Goal: Information Seeking & Learning: Learn about a topic

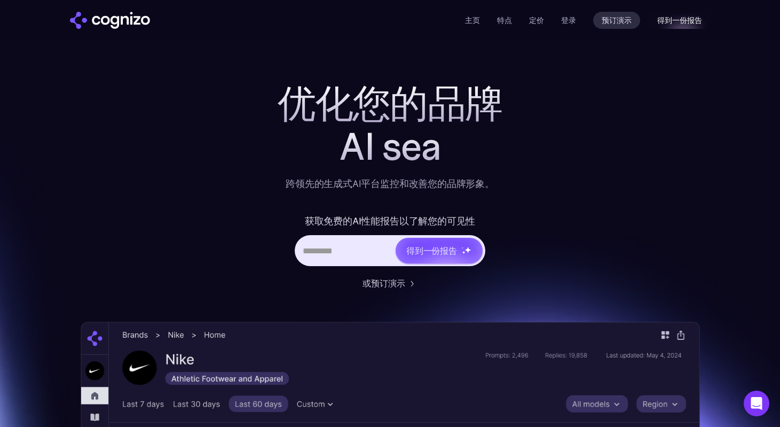
click at [678, 20] on font "得到一份报告" at bounding box center [679, 20] width 45 height 9
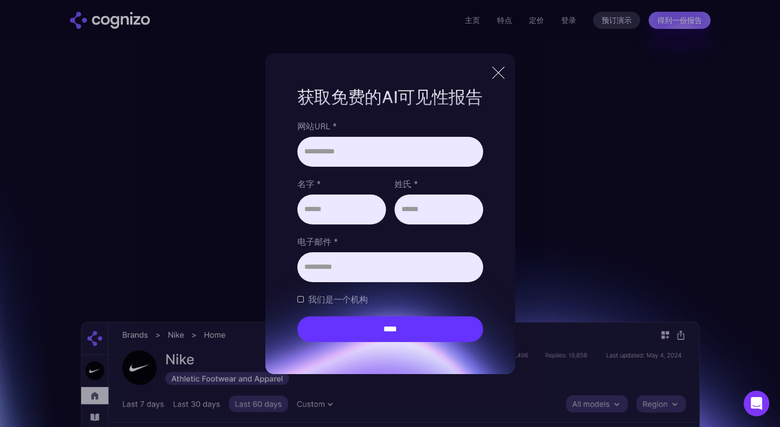
click at [500, 77] on div at bounding box center [499, 72] width 18 height 19
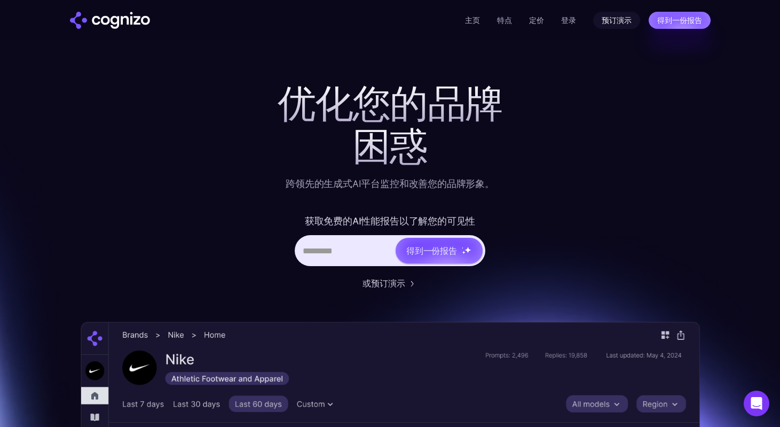
click at [623, 16] on font "预订演示" at bounding box center [617, 20] width 30 height 9
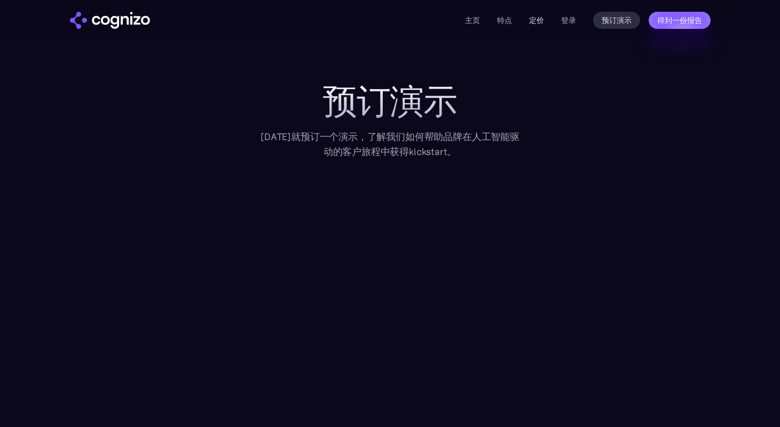
click at [536, 21] on font "定价" at bounding box center [536, 20] width 15 height 10
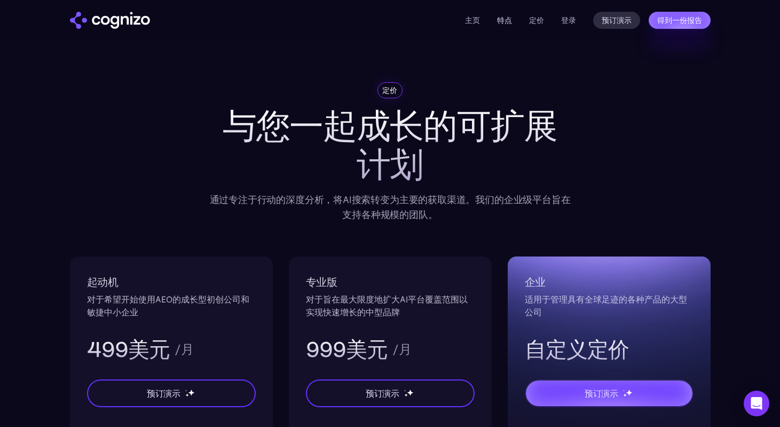
click at [501, 22] on font "特点" at bounding box center [504, 20] width 15 height 10
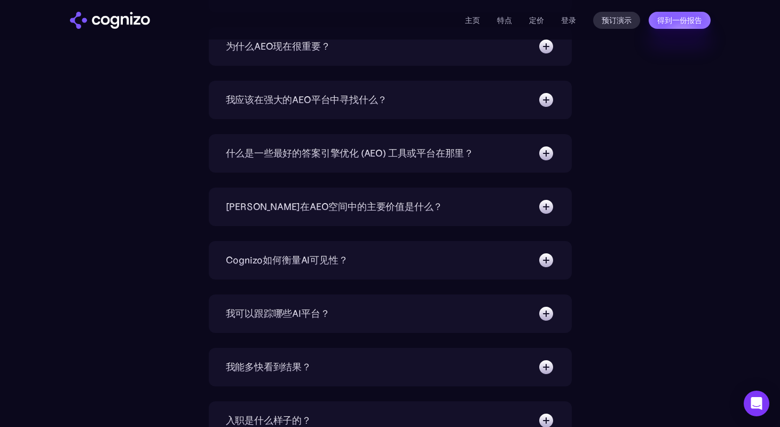
scroll to position [3550, 0]
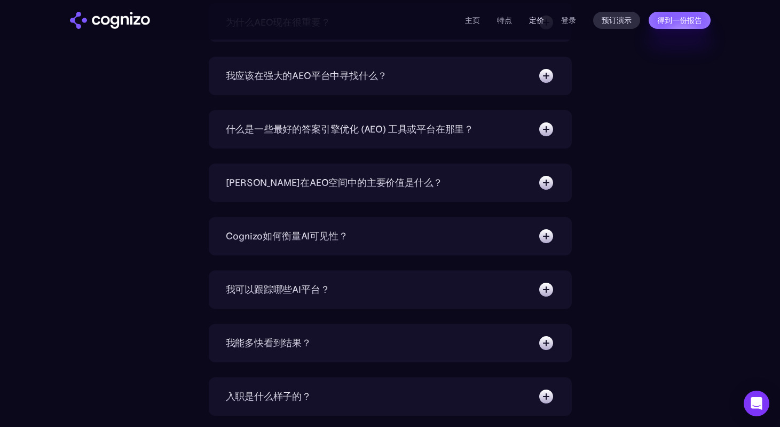
click at [539, 21] on font "定价" at bounding box center [536, 20] width 15 height 10
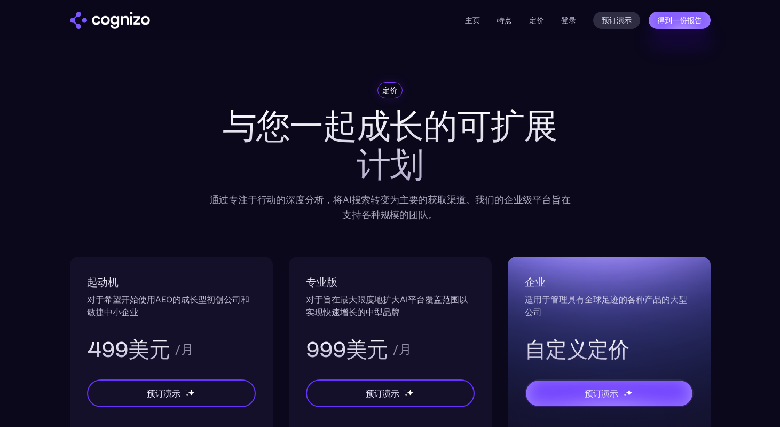
click at [503, 17] on font "特点" at bounding box center [504, 20] width 15 height 10
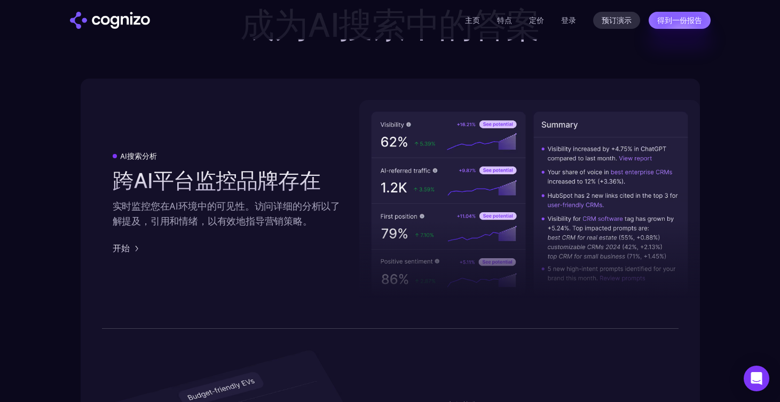
scroll to position [1644, 0]
click at [135, 252] on img at bounding box center [137, 247] width 13 height 13
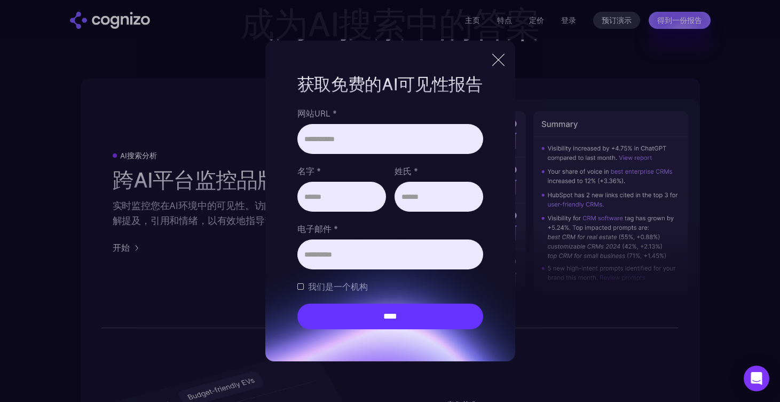
click at [507, 56] on div at bounding box center [499, 59] width 18 height 19
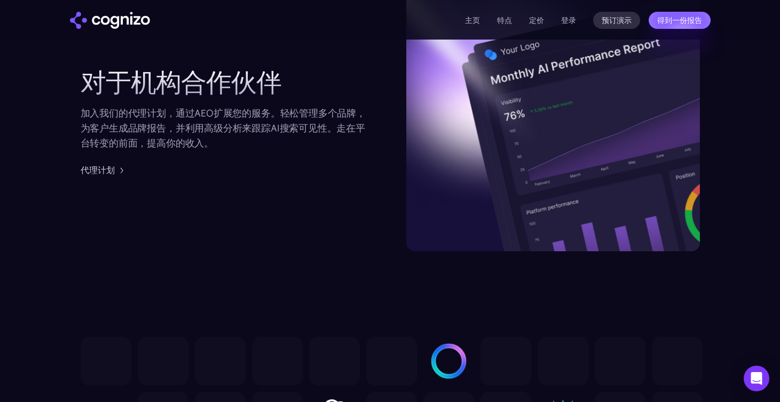
scroll to position [2517, 0]
